Goal: Task Accomplishment & Management: Use online tool/utility

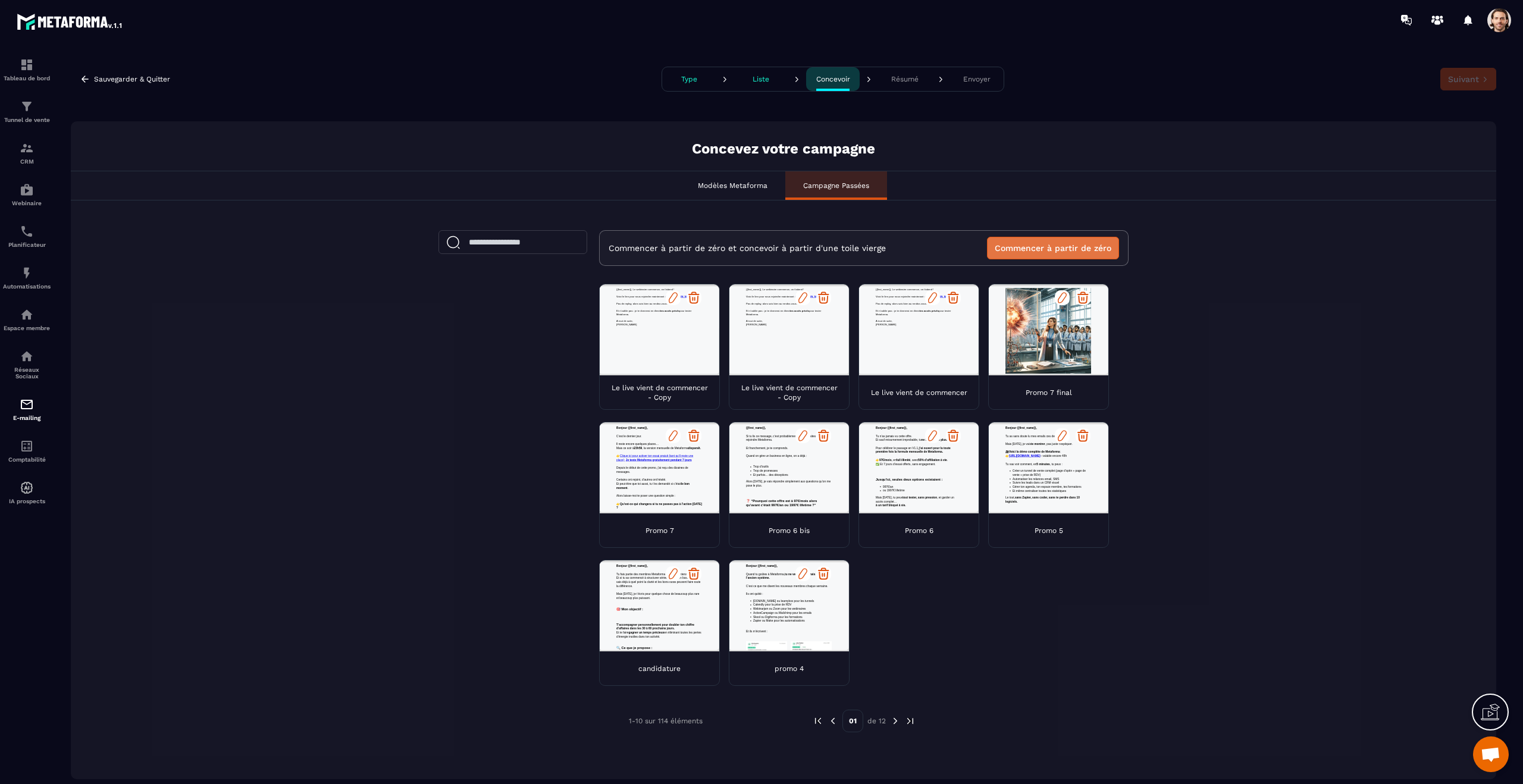
click at [896, 240] on button "Commencer à partir de zéro" at bounding box center [1053, 247] width 132 height 23
